Goal: Find specific page/section: Find specific page/section

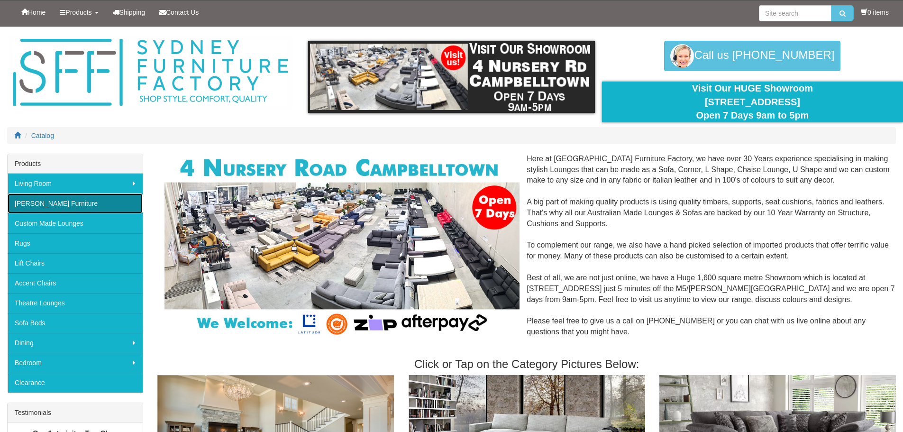
click at [64, 204] on link "[PERSON_NAME] Furniture" at bounding box center [75, 203] width 135 height 20
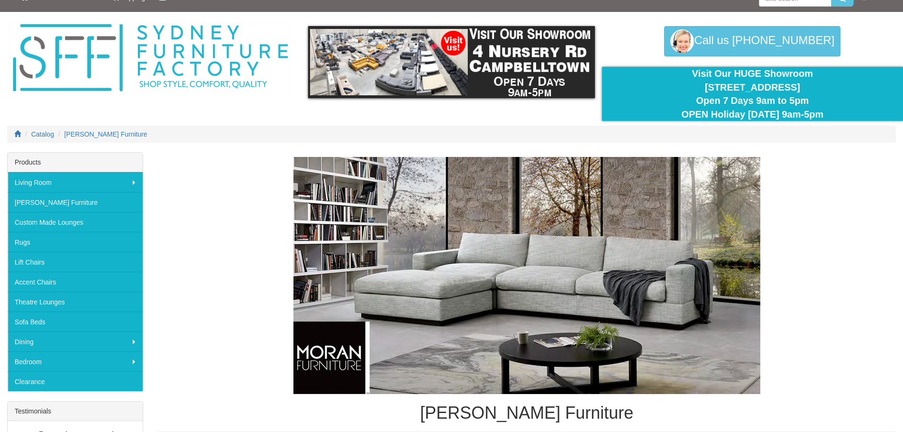
scroll to position [13, 0]
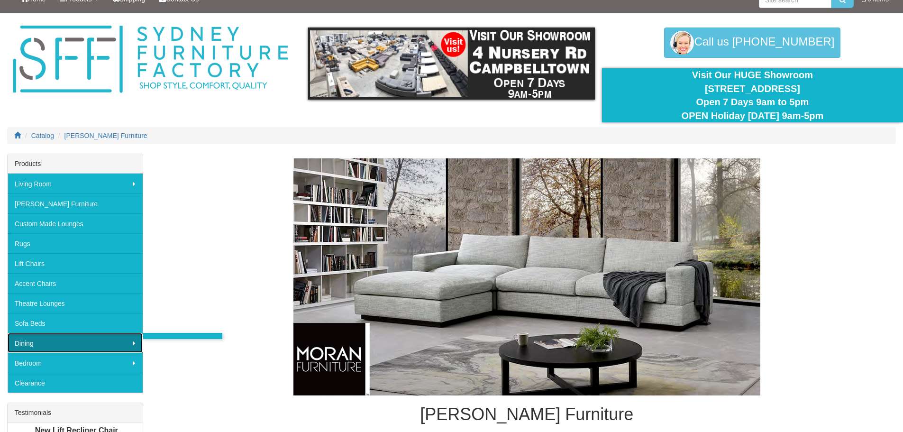
click at [61, 339] on link "Dining" at bounding box center [75, 343] width 135 height 20
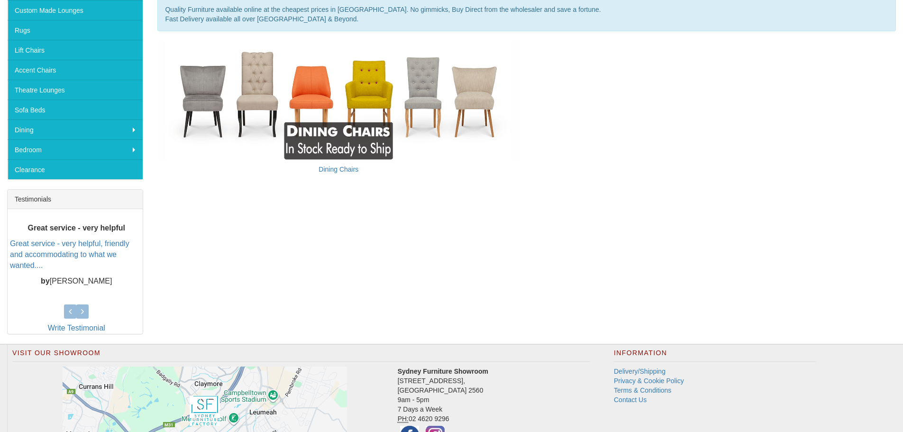
scroll to position [237, 0]
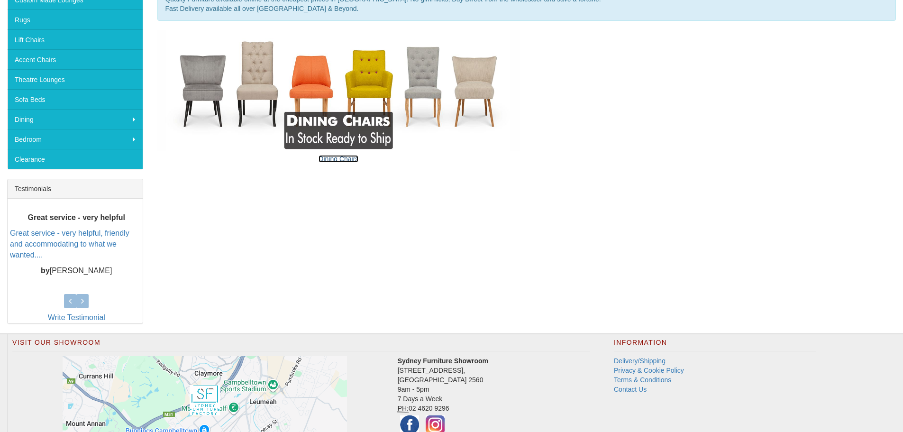
click at [345, 157] on link "Dining Chairs" at bounding box center [339, 159] width 40 height 8
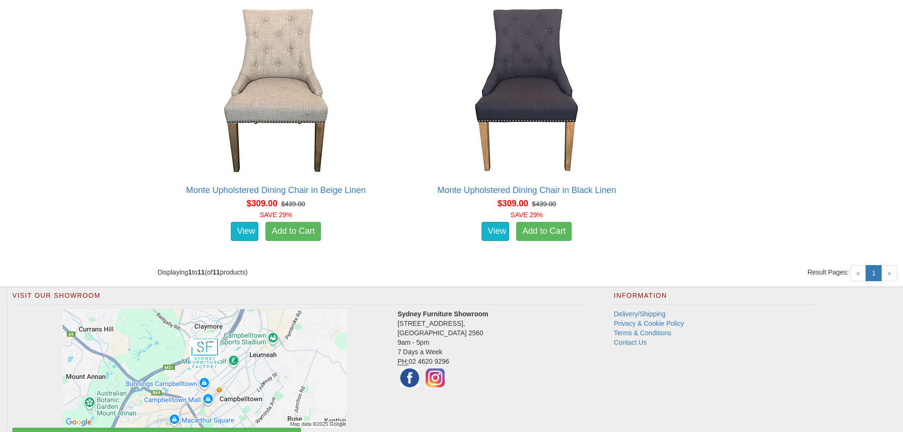
scroll to position [1361, 0]
